Goal: Find specific page/section: Find specific page/section

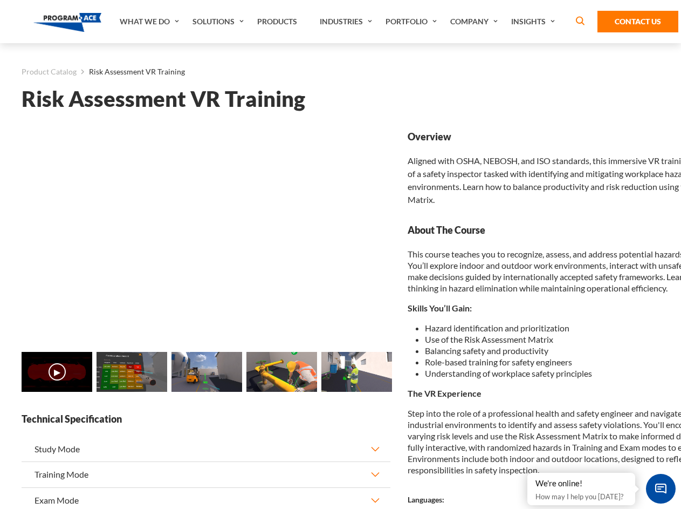
click at [220, 22] on link "Solutions" at bounding box center [219, 21] width 65 height 43
click at [0, 0] on div "AI & Computer Vision Solutions Computer Vision Quality Control AI tools for fas…" at bounding box center [0, 0] width 0 height 0
click at [0, 0] on div "AI & Computer Vision Solutions Virtual Training Solutions Virtual Tour Solution…" at bounding box center [0, 0] width 0 height 0
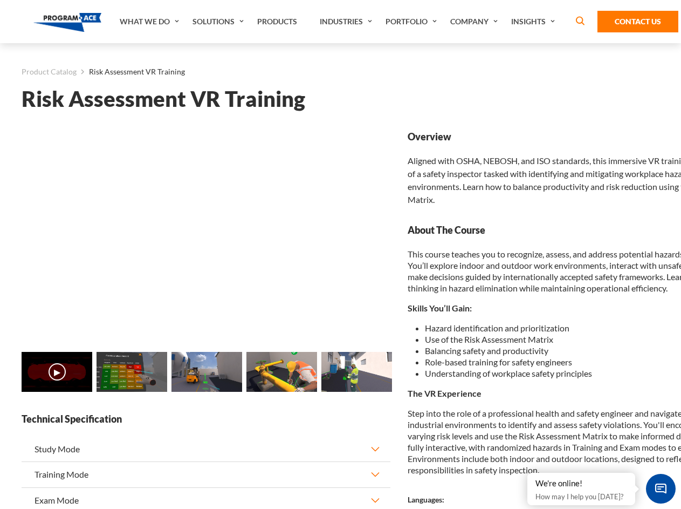
click at [0, 0] on div "AI & Computer Vision Solutions Virtual Training Solutions Virtual Tour Solution…" at bounding box center [0, 0] width 0 height 0
click at [0, 0] on div "AI & Computer Vision Solutions Computer Vision Quality Control AI tools for fas…" at bounding box center [0, 0] width 0 height 0
